Goal: Book appointment/travel/reservation

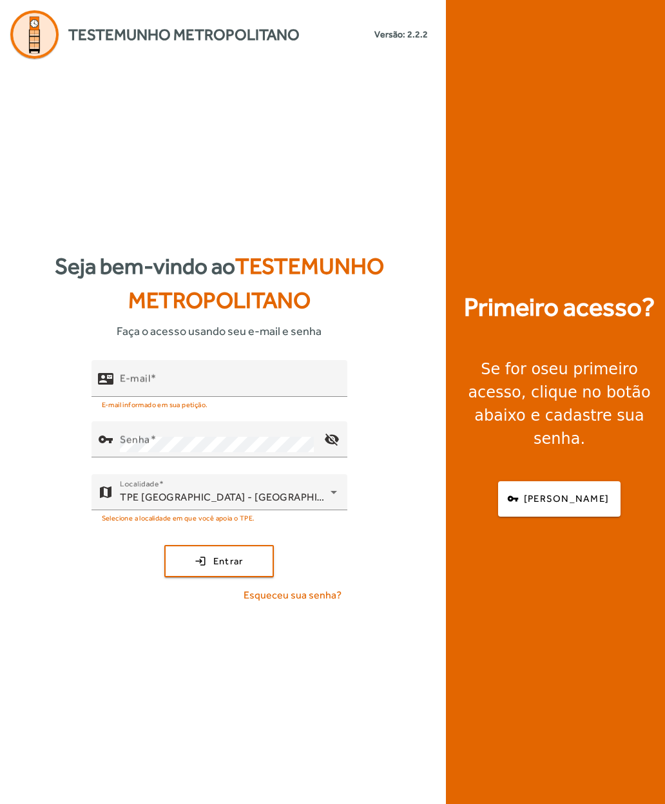
click at [131, 392] on input "E-mail" at bounding box center [228, 383] width 217 height 15
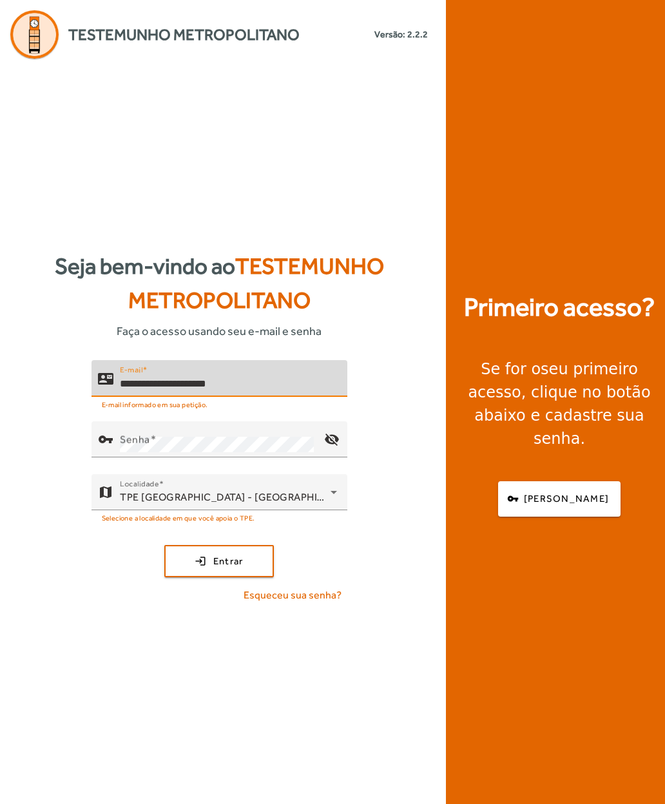
type input "**********"
click at [130, 446] on mat-label "Senha" at bounding box center [135, 440] width 30 height 12
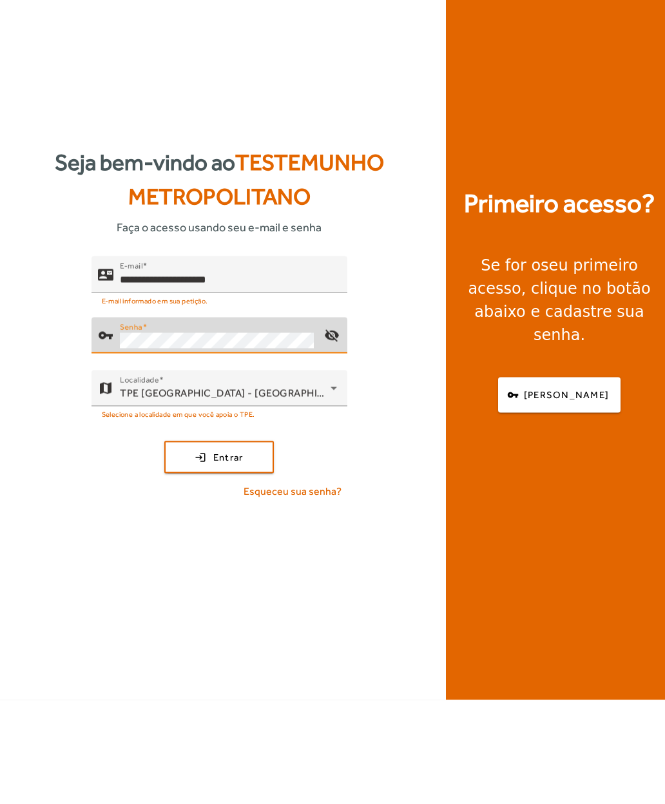
click at [190, 546] on span "submit" at bounding box center [219, 561] width 107 height 31
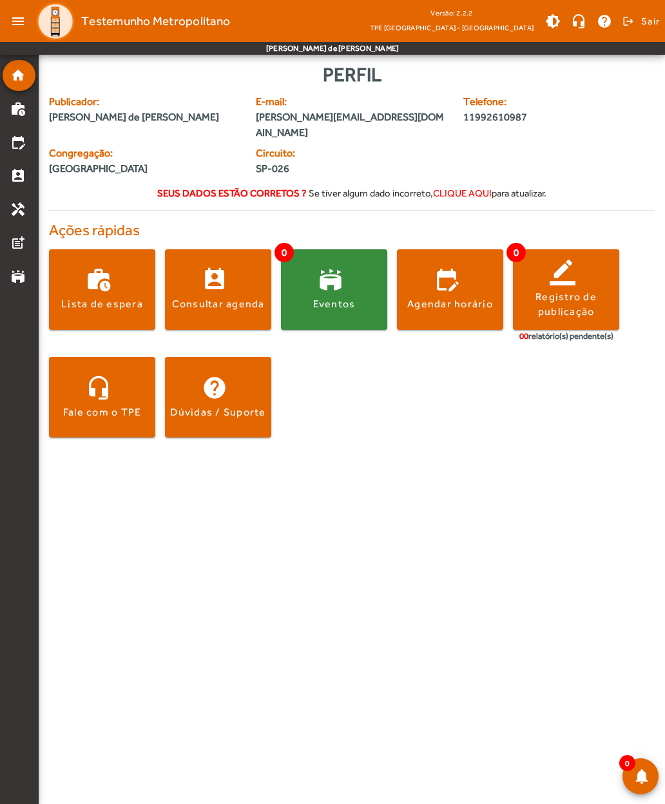
click at [439, 278] on span at bounding box center [450, 289] width 106 height 31
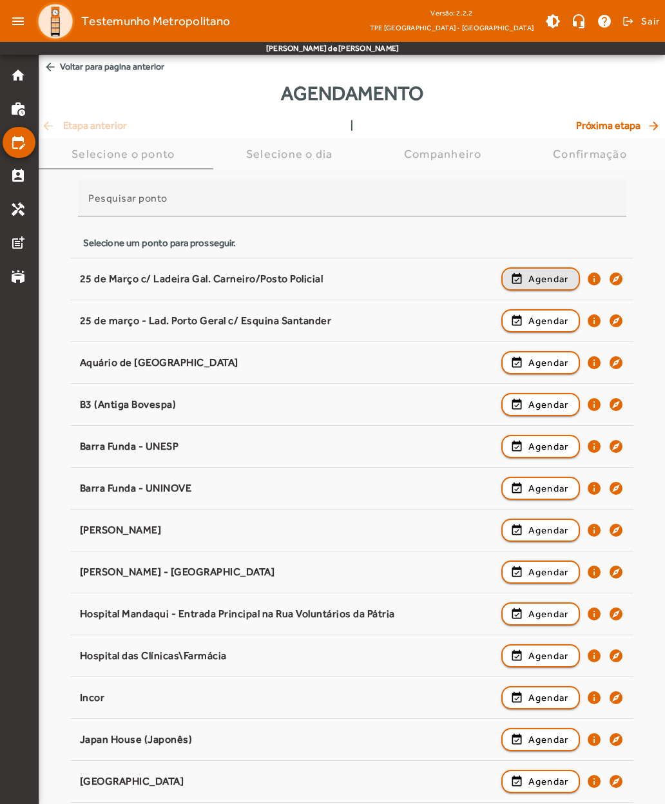
click at [524, 272] on span "button" at bounding box center [540, 278] width 77 height 31
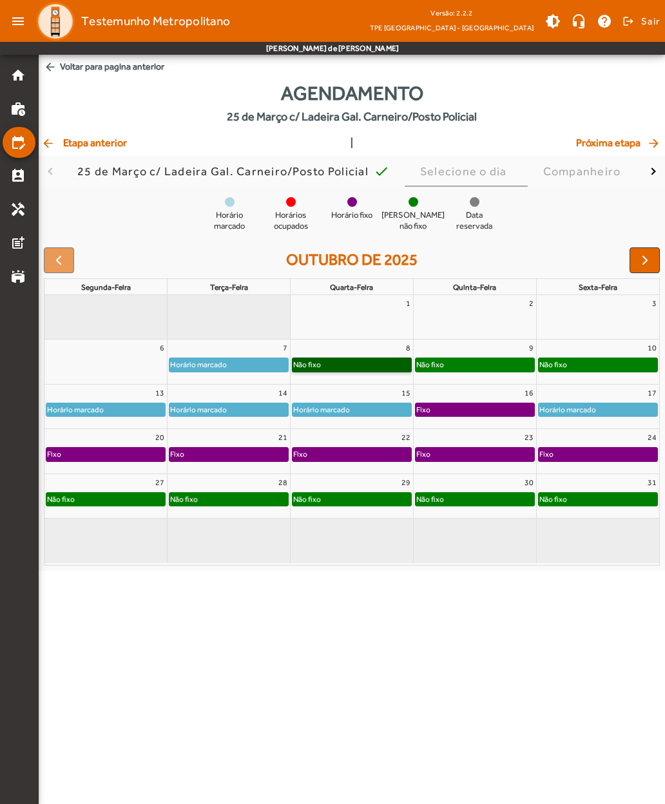
click at [318, 365] on link "Não fixo" at bounding box center [352, 364] width 120 height 14
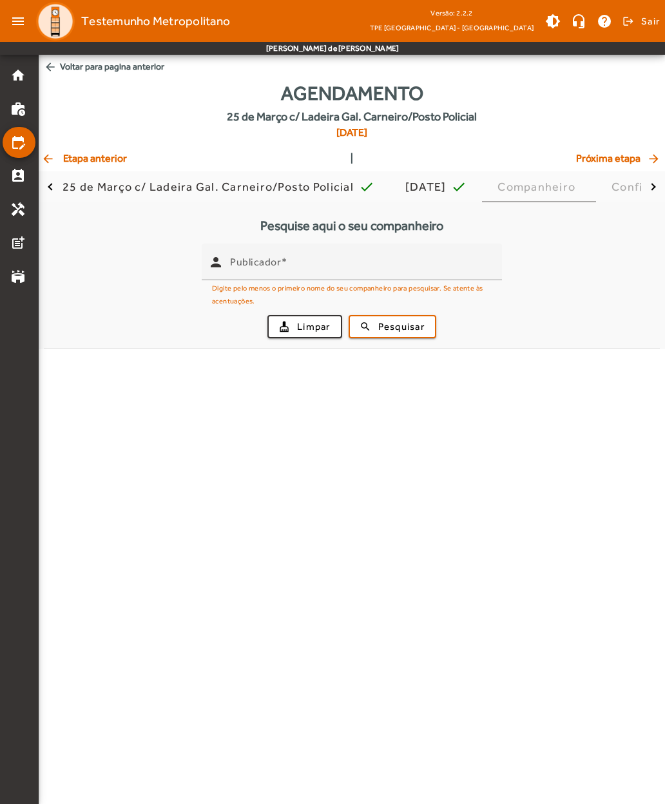
click at [249, 270] on input "Publicador" at bounding box center [361, 267] width 262 height 15
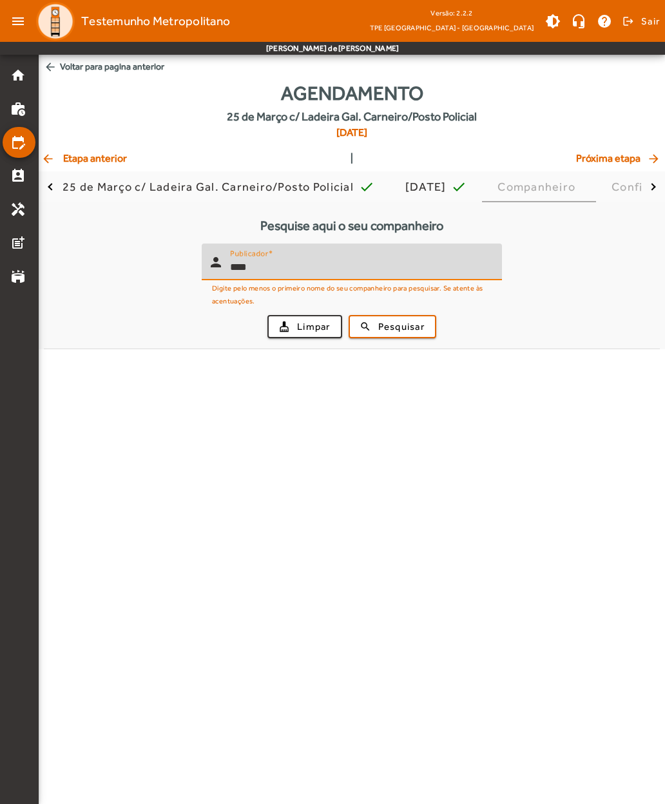
type input "****"
click at [373, 328] on span "submit" at bounding box center [392, 326] width 85 height 31
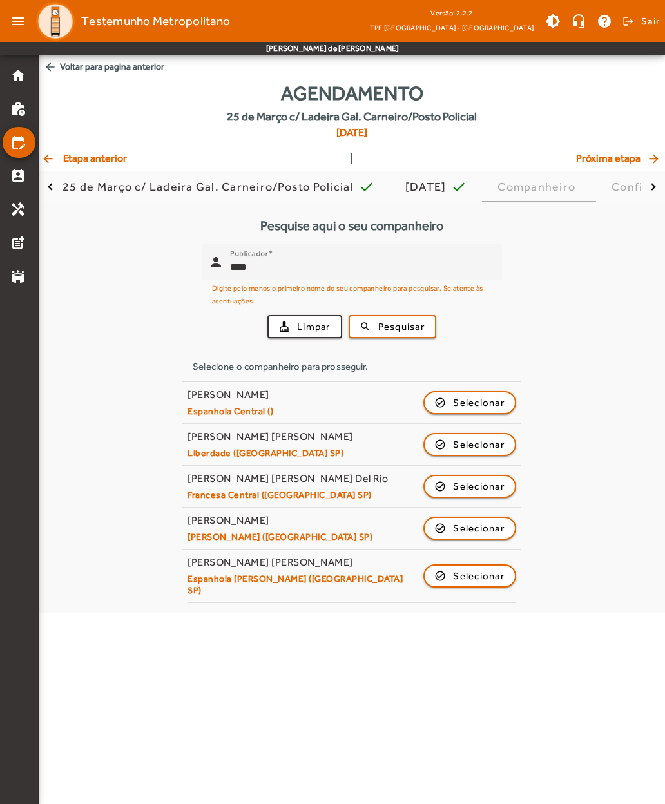
click at [446, 442] on span "button" at bounding box center [469, 444] width 90 height 31
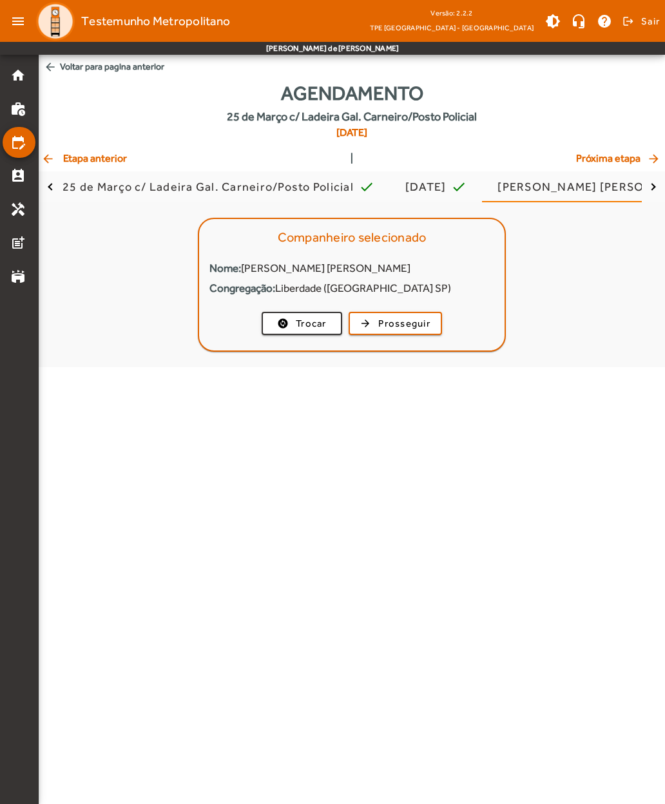
click at [372, 321] on span "button" at bounding box center [395, 323] width 91 height 31
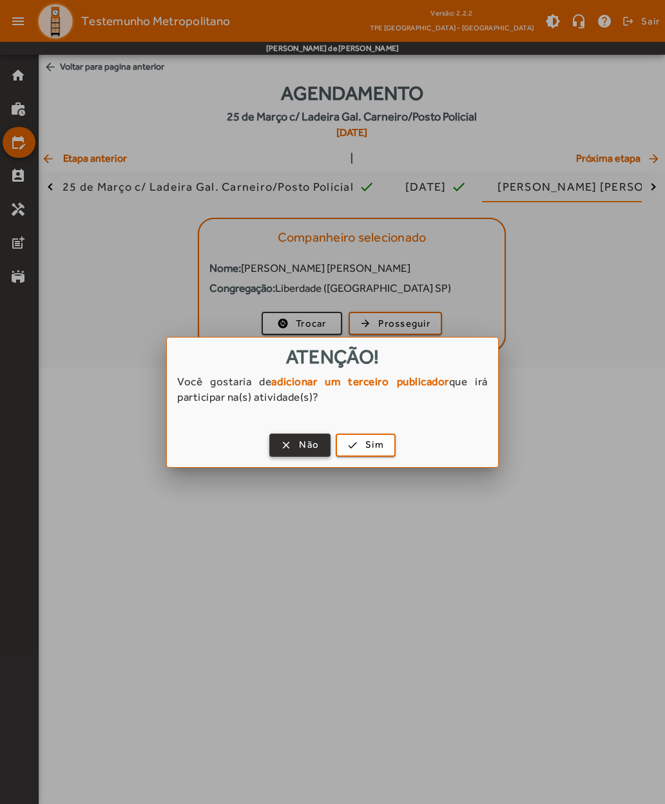
click at [285, 446] on span "button" at bounding box center [300, 445] width 59 height 31
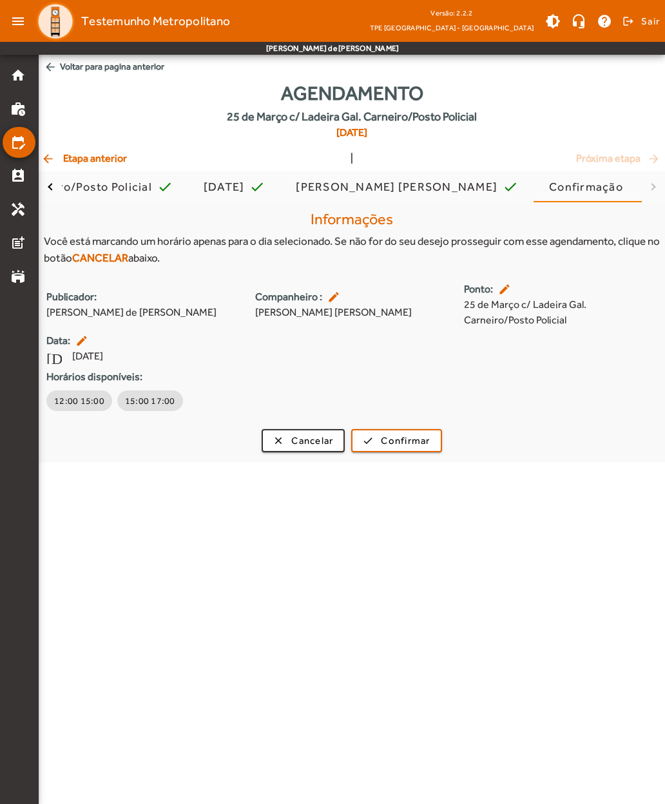
click at [65, 77] on span "arrow_back Voltar para pagina anterior" at bounding box center [352, 67] width 626 height 24
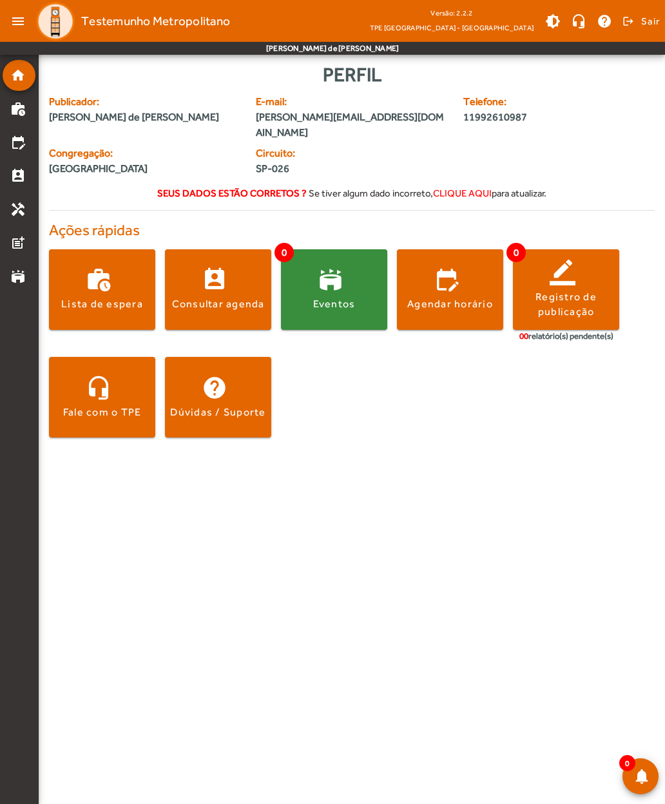
click at [430, 297] on div "Agendar horário" at bounding box center [450, 304] width 86 height 14
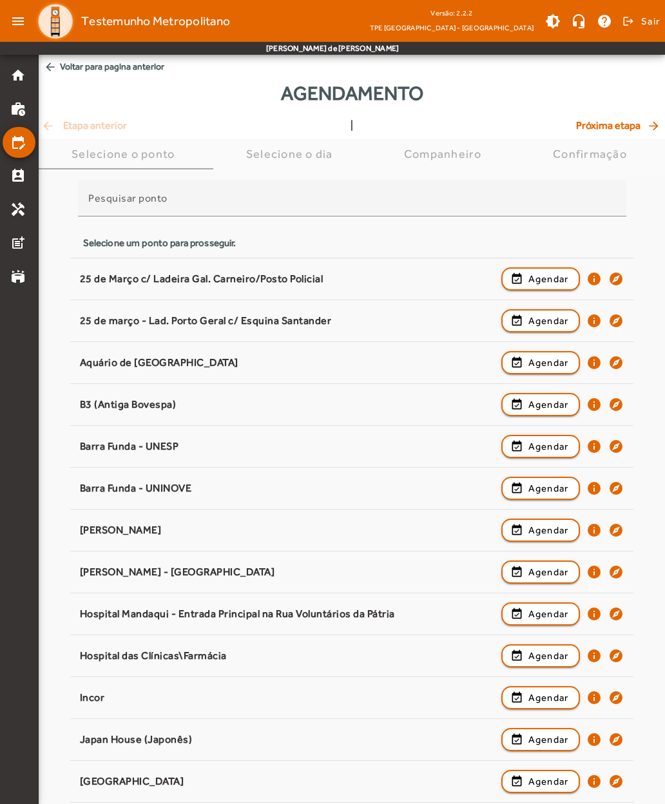
click at [525, 274] on span "button" at bounding box center [540, 278] width 77 height 31
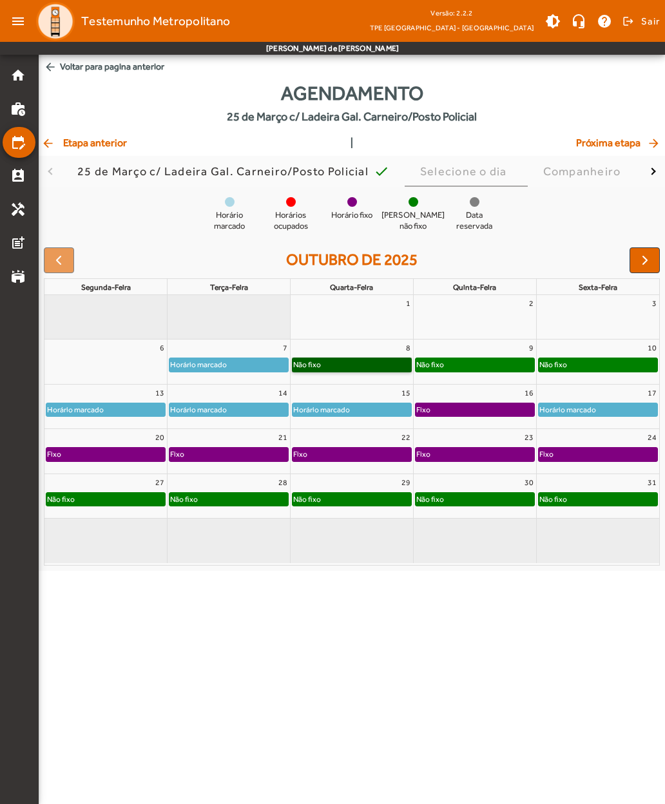
click at [325, 367] on link "Não fixo" at bounding box center [352, 364] width 120 height 14
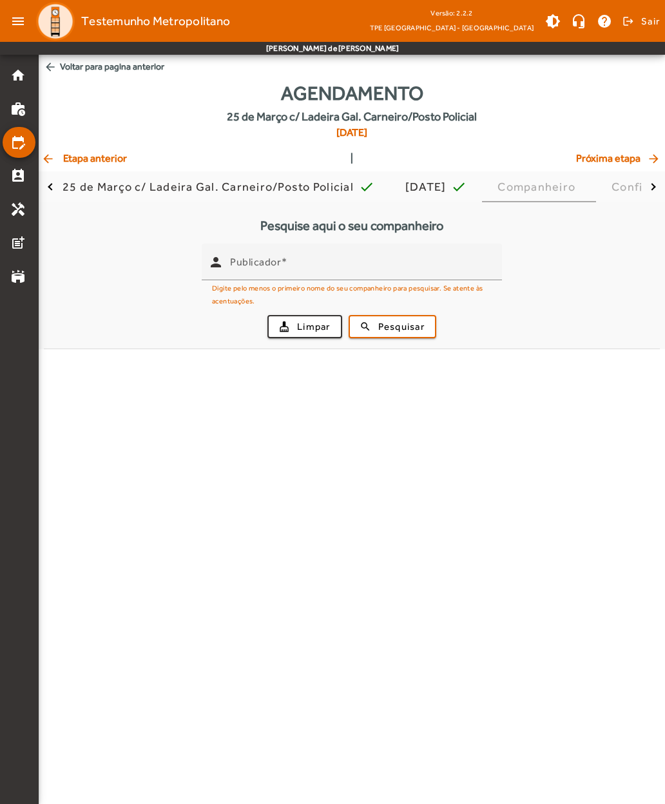
click at [249, 268] on input "Publicador" at bounding box center [361, 267] width 262 height 15
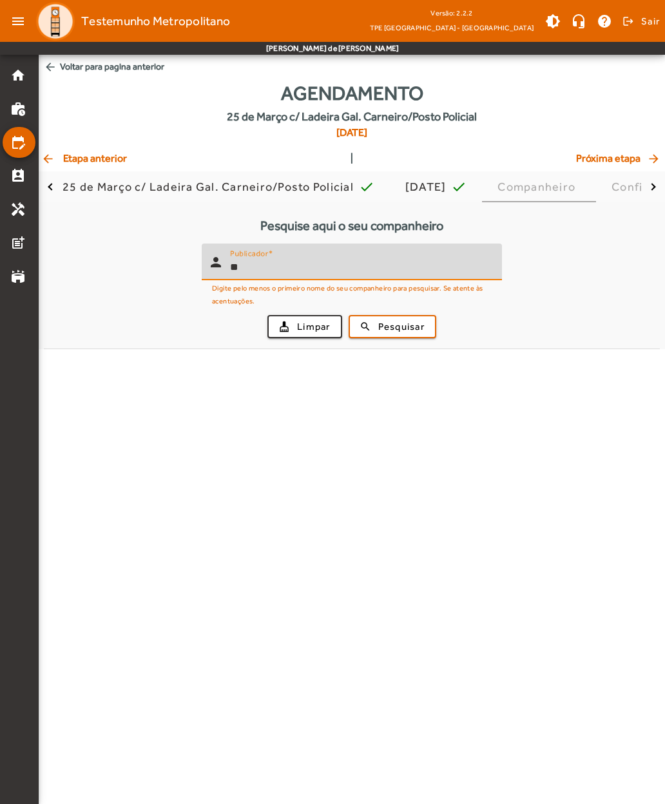
type input "*"
type input "******"
click at [383, 318] on span "submit" at bounding box center [392, 326] width 85 height 31
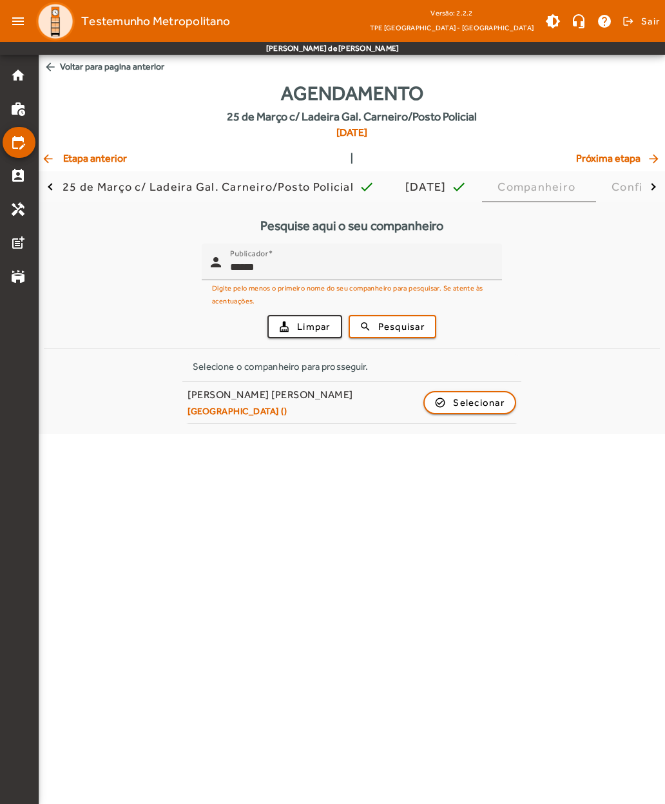
click at [446, 401] on span "button" at bounding box center [469, 402] width 90 height 31
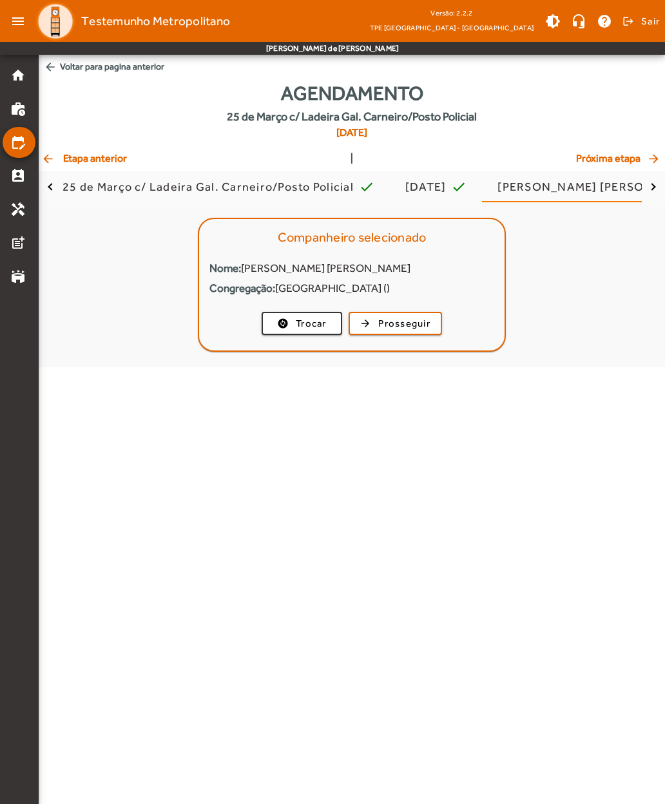
click at [377, 326] on span "button" at bounding box center [395, 323] width 91 height 31
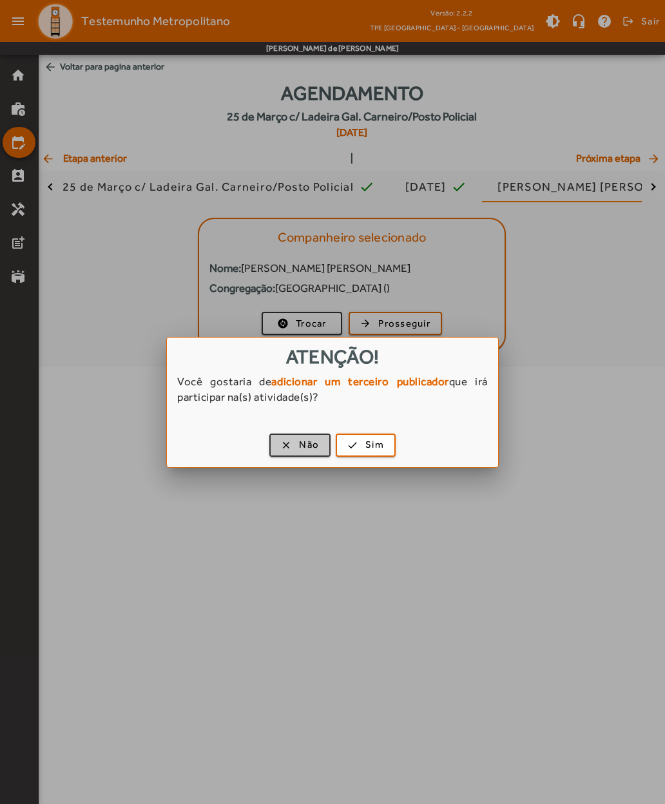
click at [289, 443] on span "button" at bounding box center [300, 445] width 59 height 31
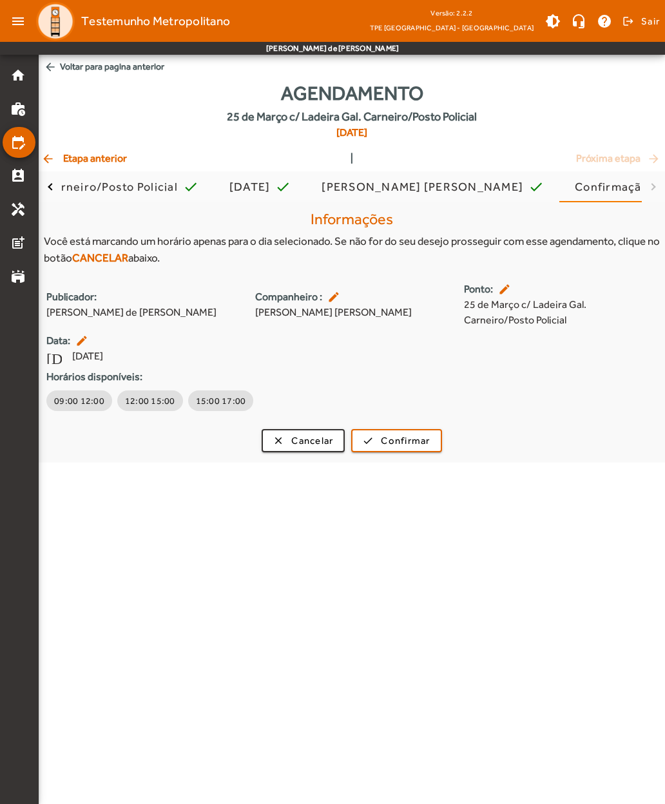
click at [69, 405] on span "09:00 12:00" at bounding box center [79, 400] width 50 height 13
click at [391, 440] on span "Confirmar" at bounding box center [405, 441] width 49 height 15
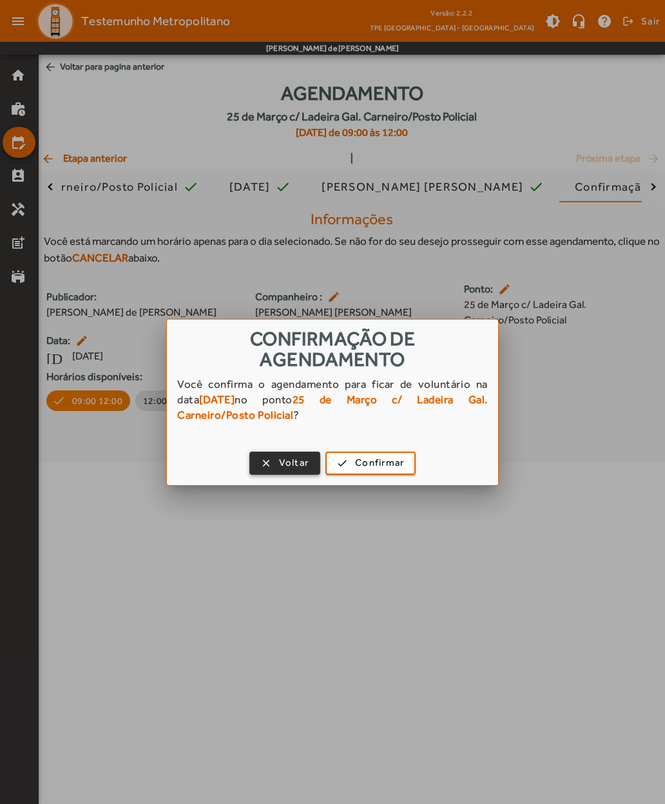
click at [356, 455] on span "button" at bounding box center [371, 463] width 88 height 31
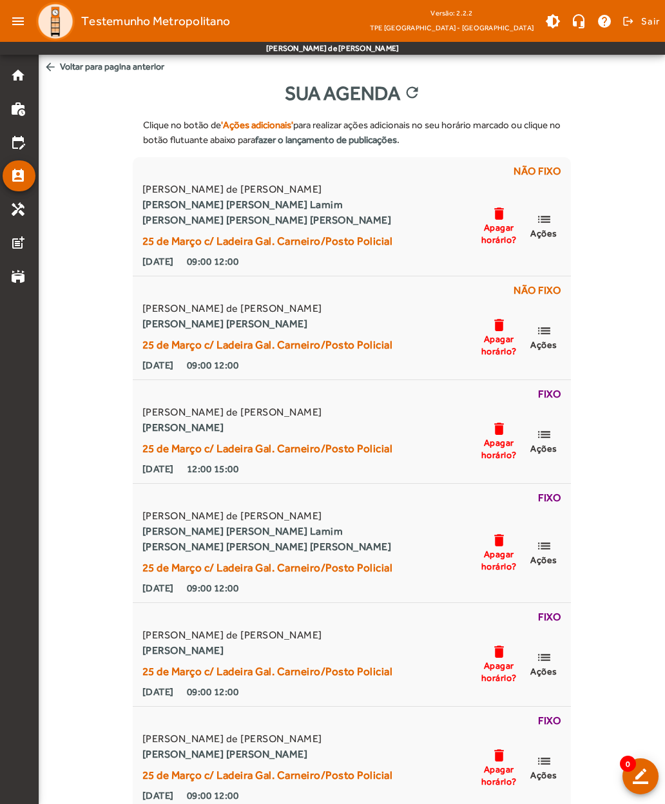
click at [66, 72] on span "arrow_back Voltar para pagina anterior" at bounding box center [352, 67] width 626 height 24
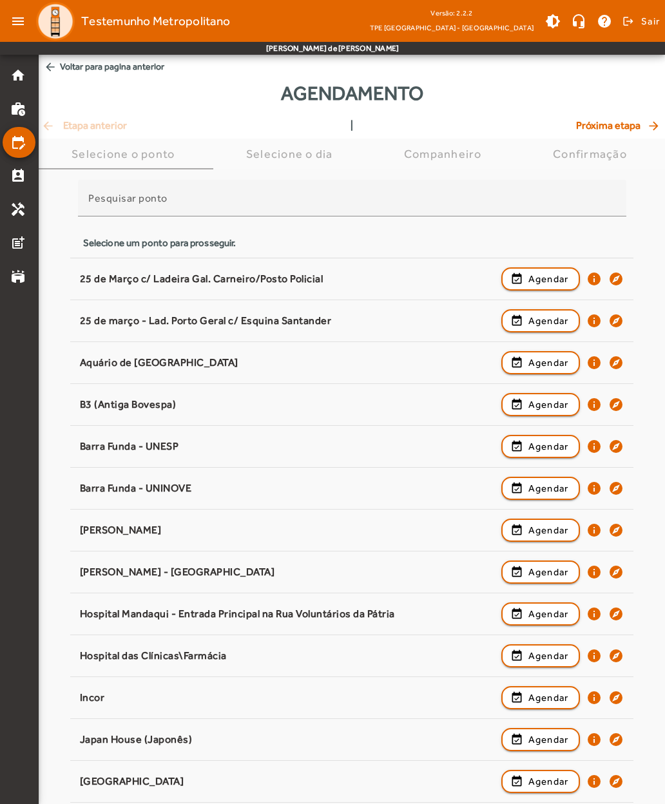
click at [522, 274] on span "button" at bounding box center [540, 278] width 77 height 31
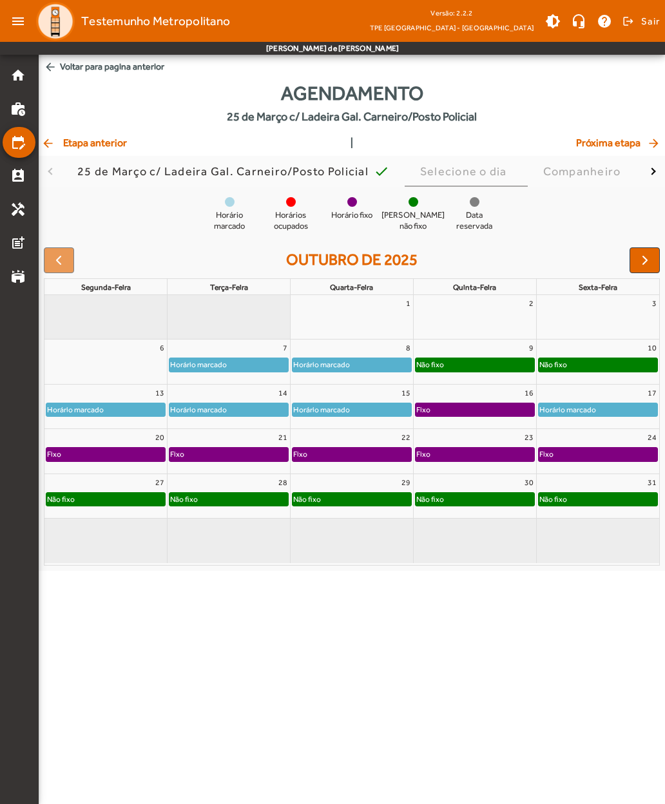
click at [648, 258] on span "button" at bounding box center [644, 260] width 15 height 15
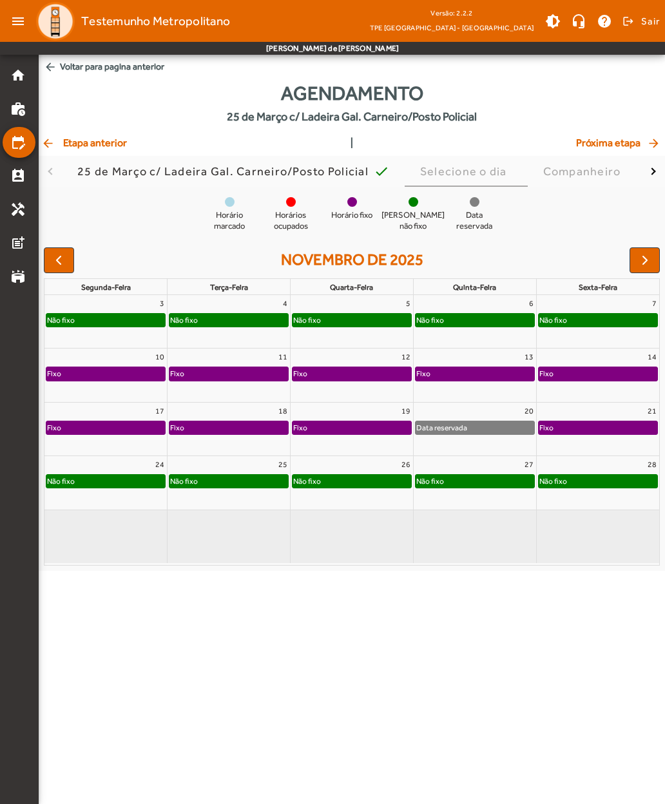
click at [641, 263] on span "button" at bounding box center [644, 260] width 15 height 15
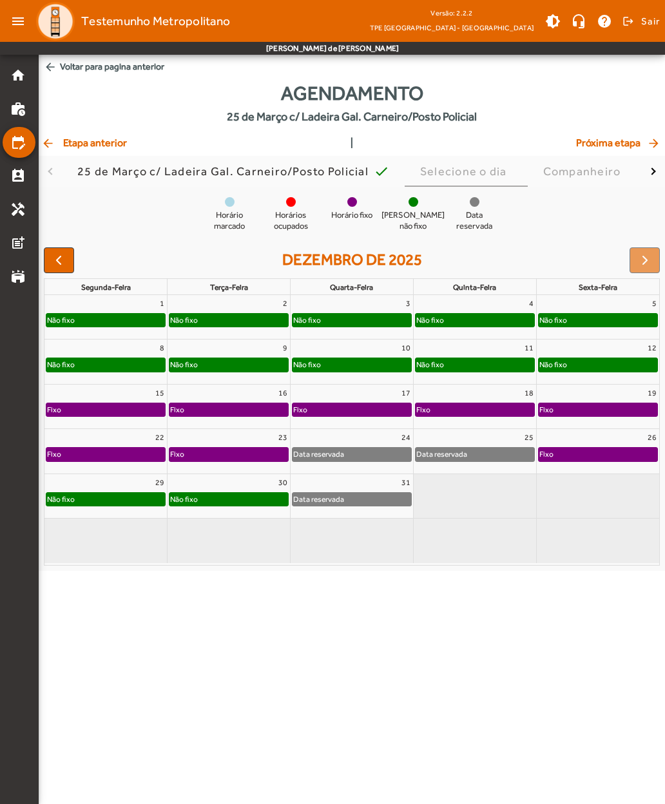
click at [646, 263] on div at bounding box center [644, 260] width 30 height 26
click at [61, 262] on span "button" at bounding box center [58, 260] width 15 height 15
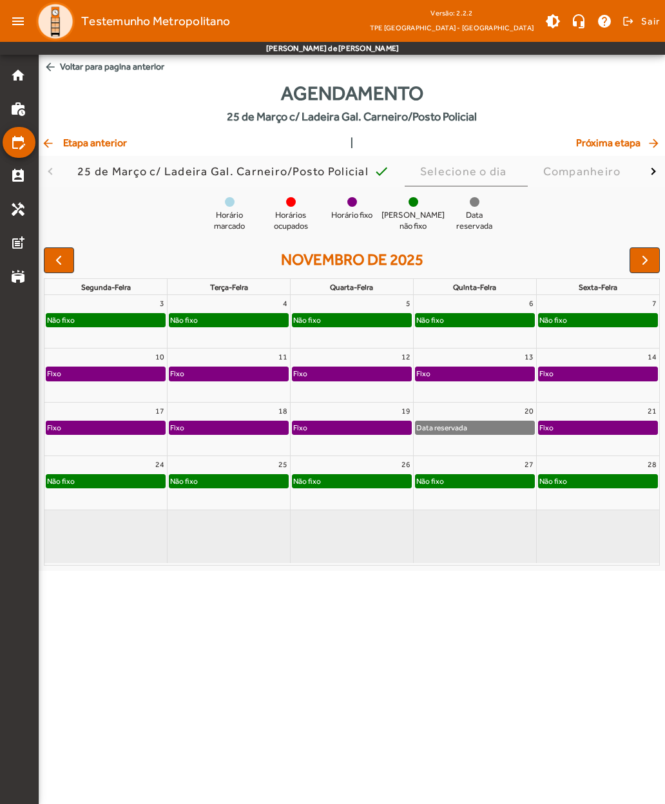
click at [60, 261] on span "button" at bounding box center [58, 260] width 15 height 15
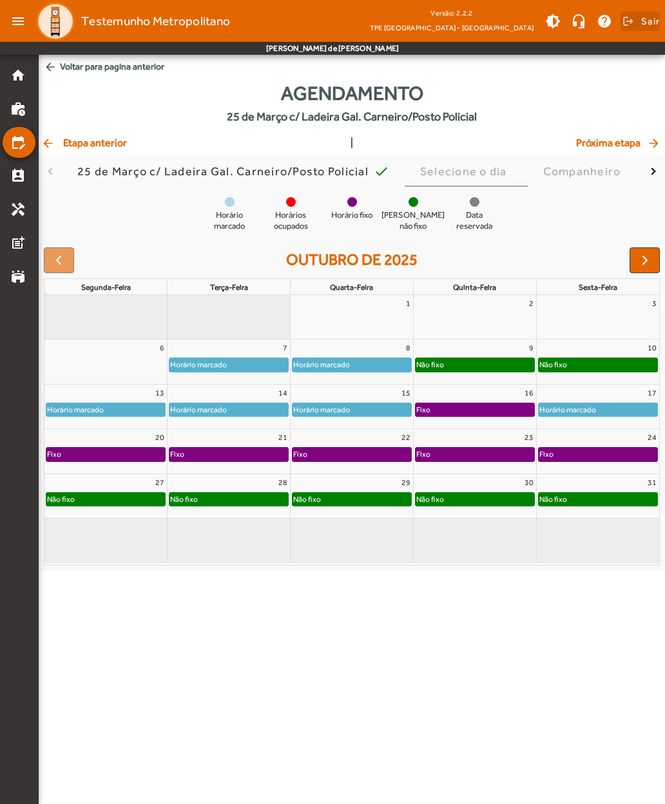
click at [634, 15] on span at bounding box center [639, 21] width 39 height 31
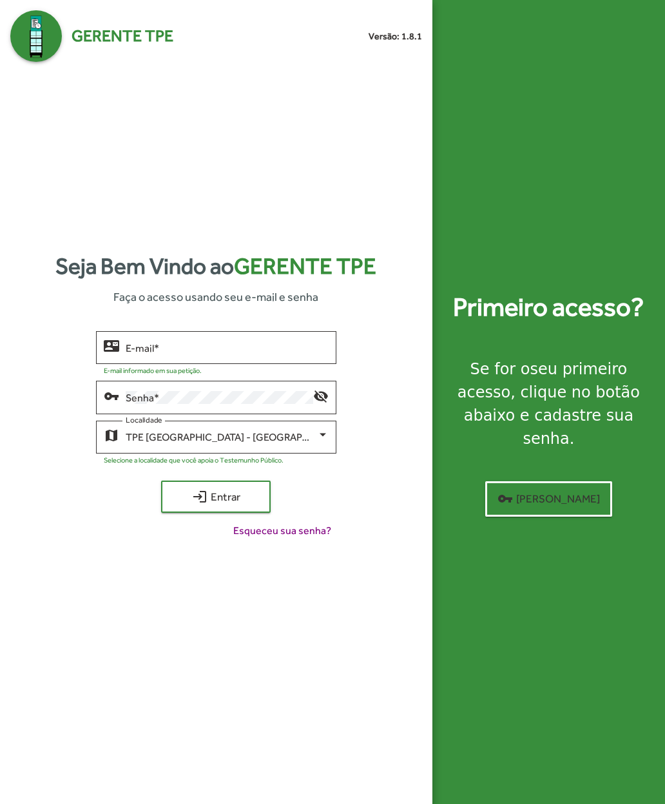
click at [140, 354] on input "E-mail *" at bounding box center [227, 348] width 203 height 12
type input "**********"
click at [190, 508] on span "login Entrar" at bounding box center [216, 496] width 86 height 23
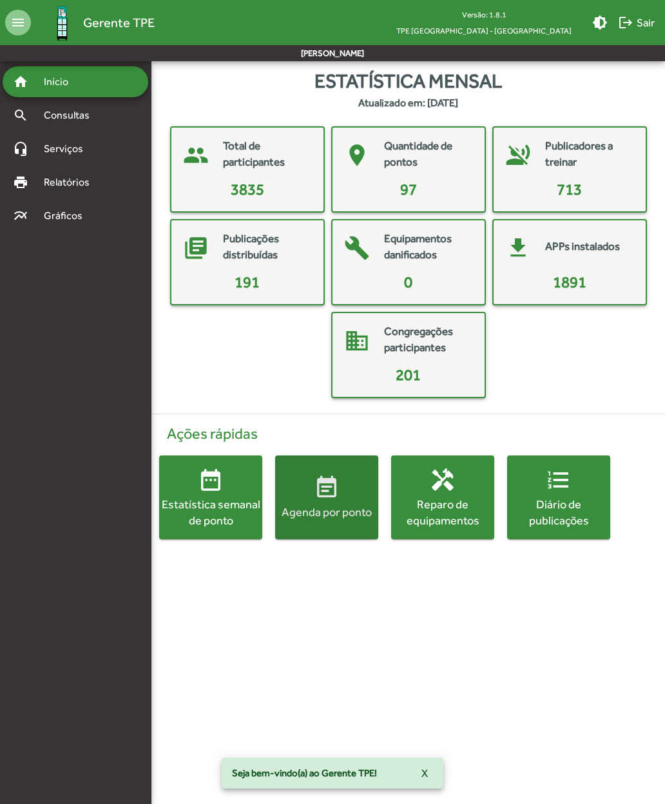
click at [315, 498] on mat-icon "event_note" at bounding box center [327, 488] width 26 height 26
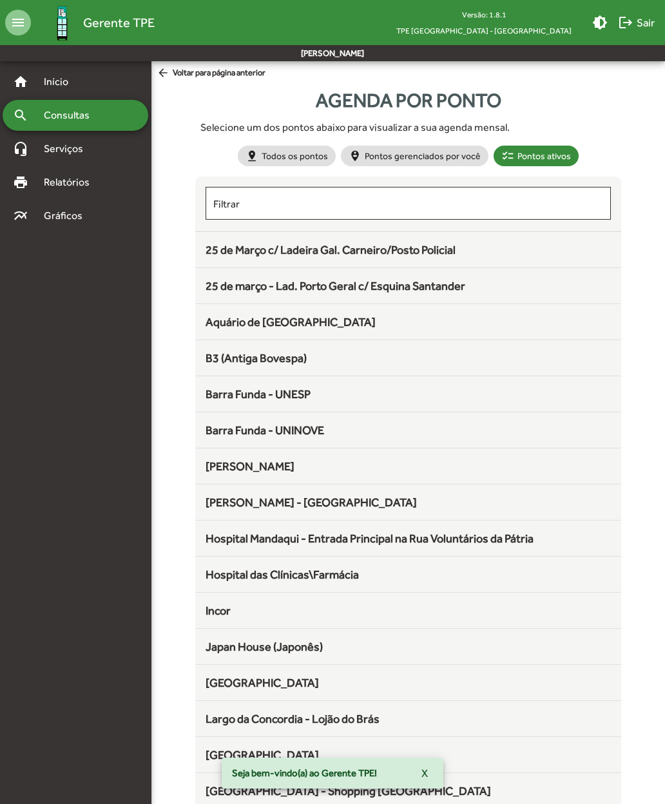
click at [229, 250] on span "25 de Março c/ Ladeira Gal. Carneiro/Posto Policial" at bounding box center [330, 250] width 250 height 14
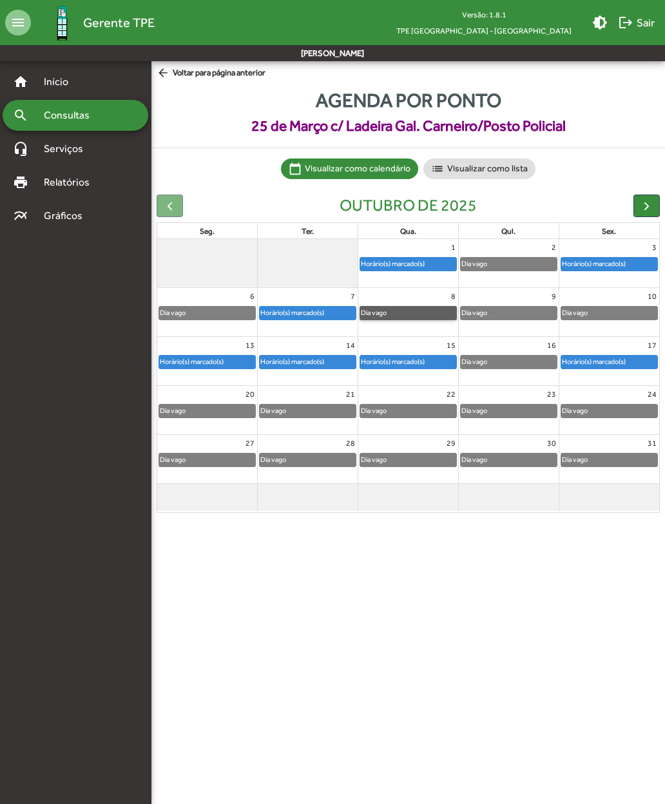
click at [387, 314] on link "Dia vago" at bounding box center [407, 313] width 97 height 14
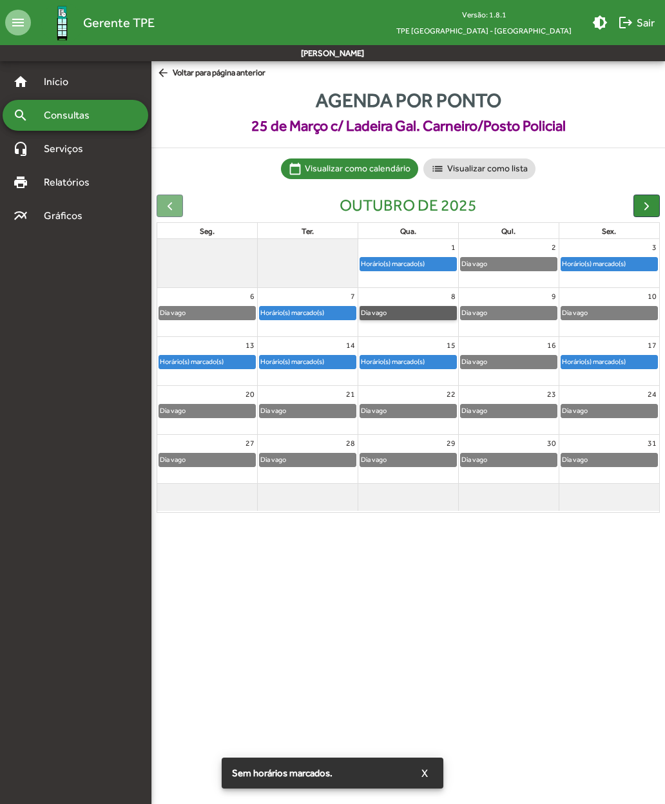
click at [392, 314] on link "Dia vago" at bounding box center [407, 313] width 97 height 14
